Goal: Purchase product/service

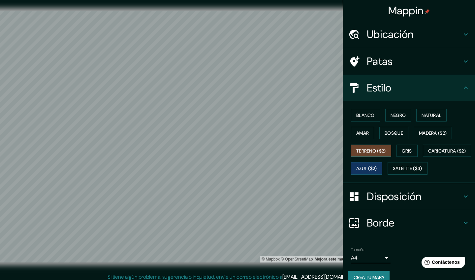
click at [368, 148] on font "Terreno ($2)" at bounding box center [371, 151] width 30 height 6
click at [360, 114] on font "Blanco" at bounding box center [365, 115] width 18 height 6
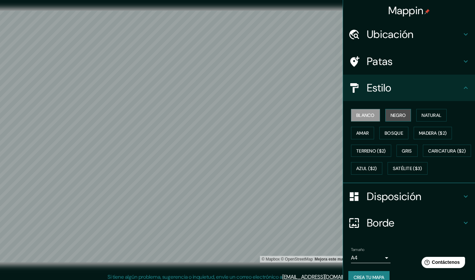
click at [390, 113] on font "Negro" at bounding box center [397, 115] width 15 height 6
click at [428, 110] on button "Natural" at bounding box center [431, 115] width 30 height 13
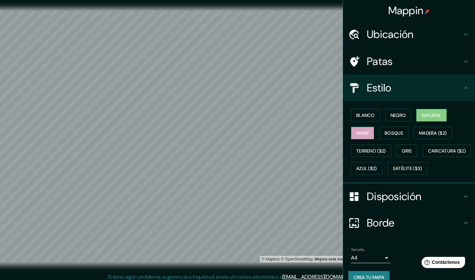
click at [357, 132] on font "Amar" at bounding box center [362, 133] width 13 height 6
click at [407, 115] on button "Negro" at bounding box center [398, 115] width 26 height 13
click at [421, 114] on font "Natural" at bounding box center [431, 115] width 20 height 6
drag, startPoint x: 363, startPoint y: 133, endPoint x: 368, endPoint y: 132, distance: 5.3
click at [363, 133] on font "Amar" at bounding box center [362, 133] width 13 height 6
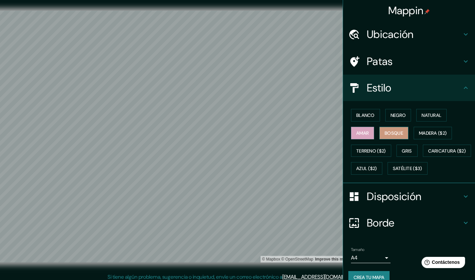
click at [388, 133] on font "Bosque" at bounding box center [393, 133] width 18 height 6
click at [419, 133] on font "Madera ($2)" at bounding box center [433, 133] width 28 height 6
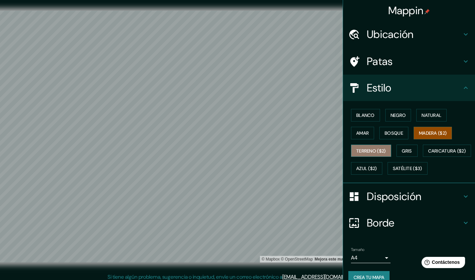
click at [378, 149] on font "Terreno ($2)" at bounding box center [371, 151] width 30 height 6
click at [403, 150] on font "Gris" at bounding box center [407, 151] width 10 height 6
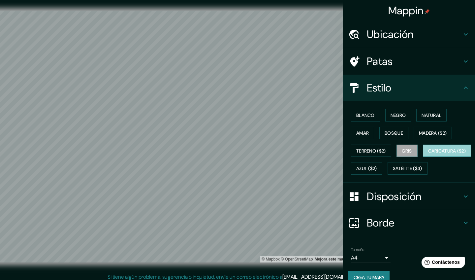
click at [428, 154] on font "Caricatura ($2)" at bounding box center [447, 151] width 38 height 6
click at [377, 167] on font "Azul ($2)" at bounding box center [366, 168] width 21 height 6
